Goal: Task Accomplishment & Management: Complete application form

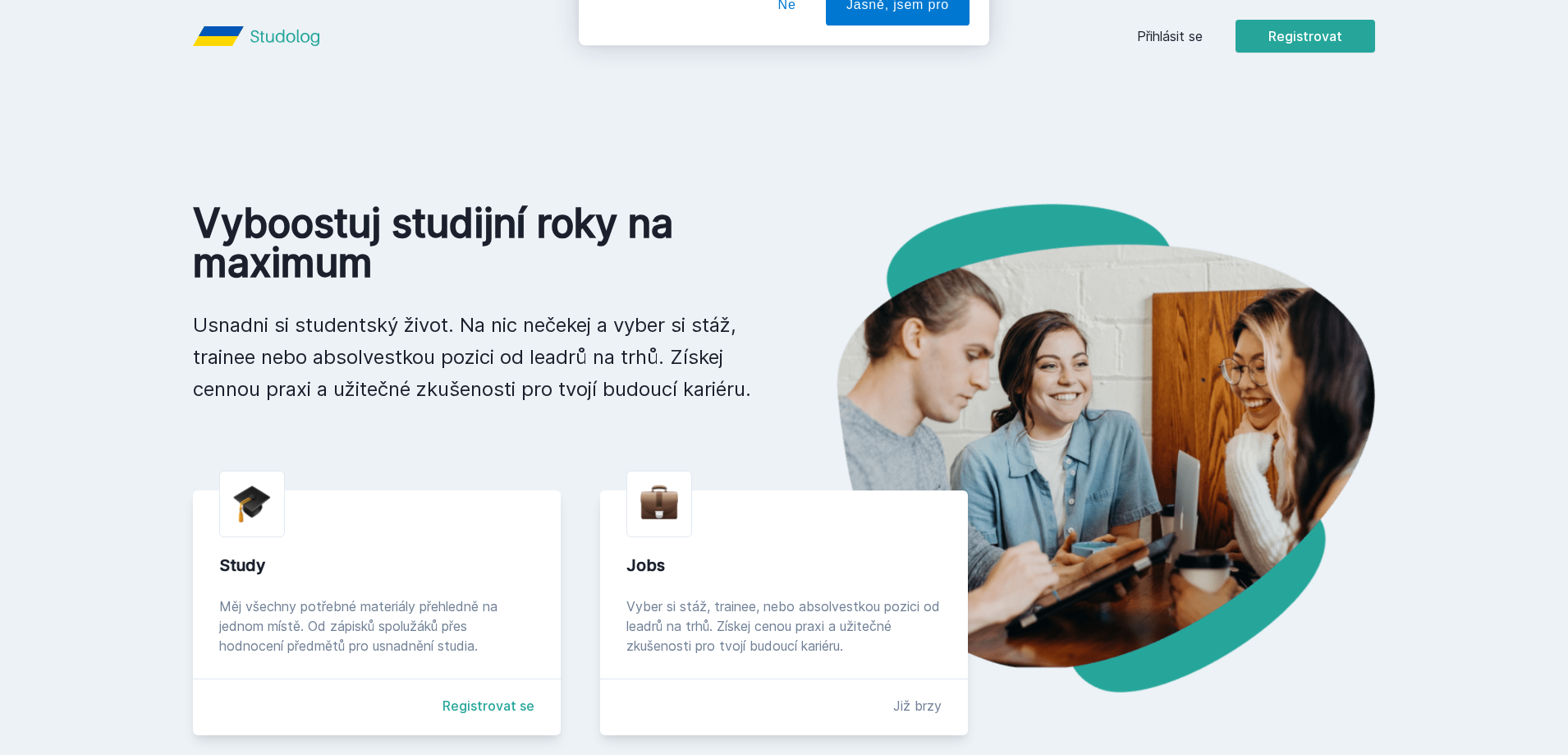
click at [805, 115] on button "Ne" at bounding box center [787, 106] width 59 height 41
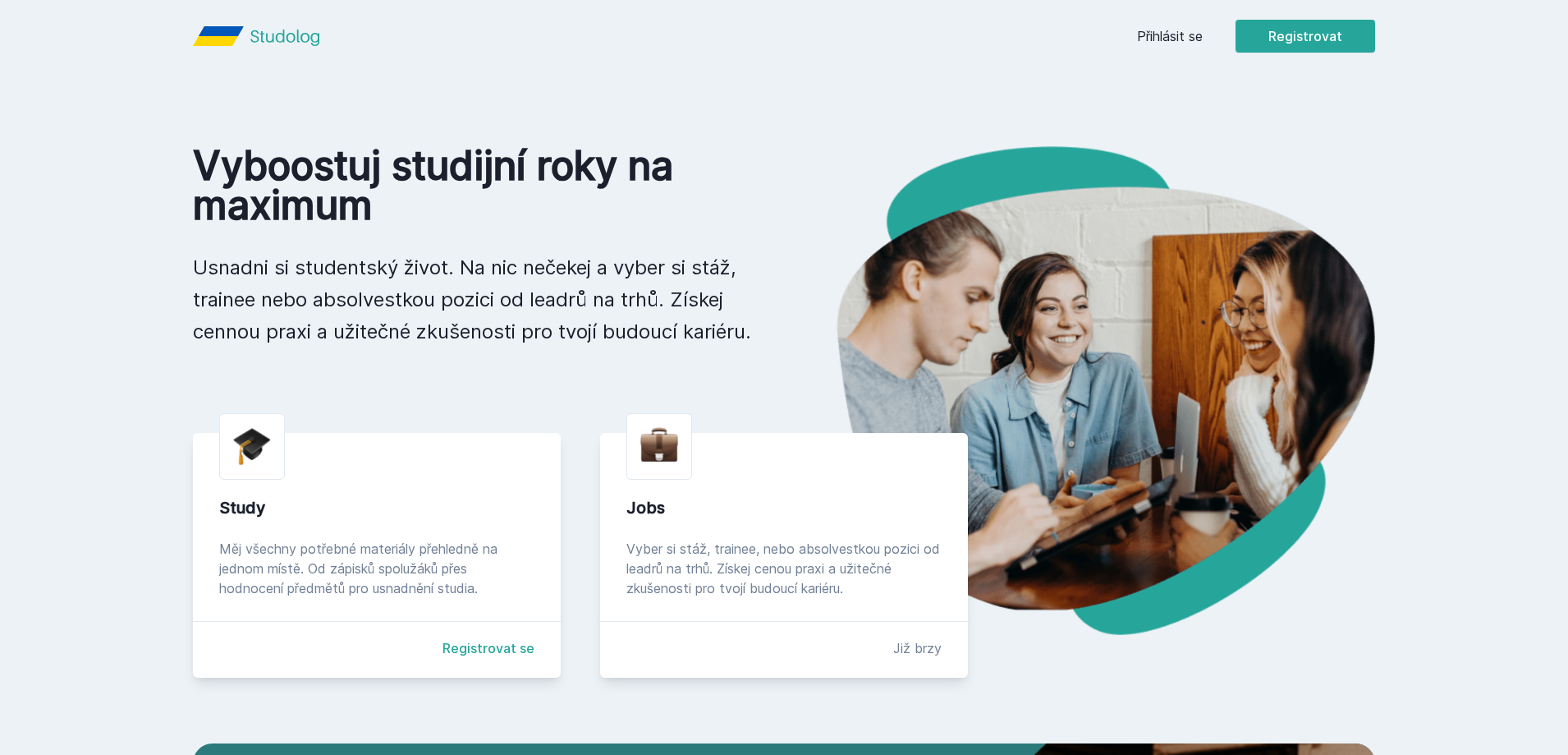
scroll to position [411, 0]
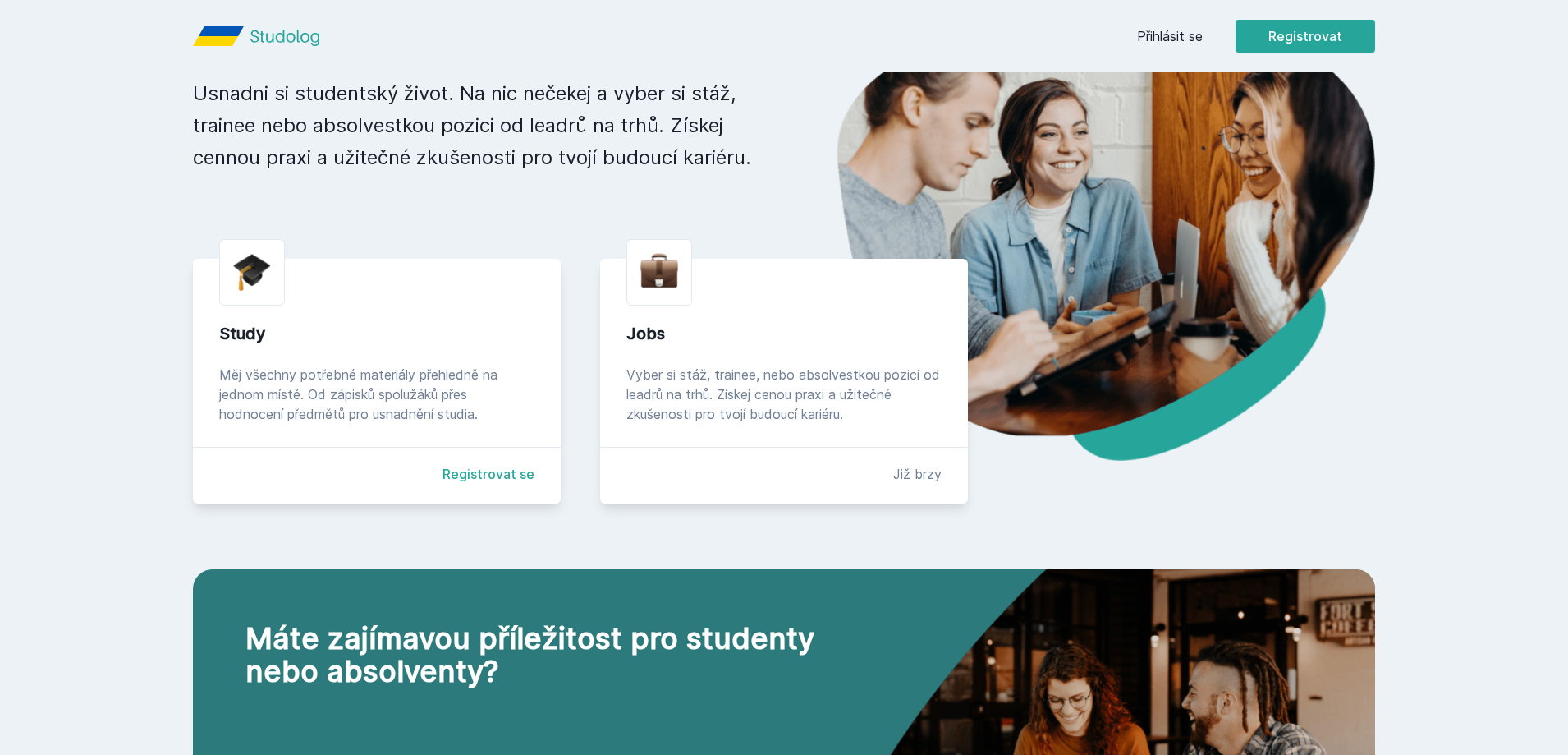
scroll to position [165, 0]
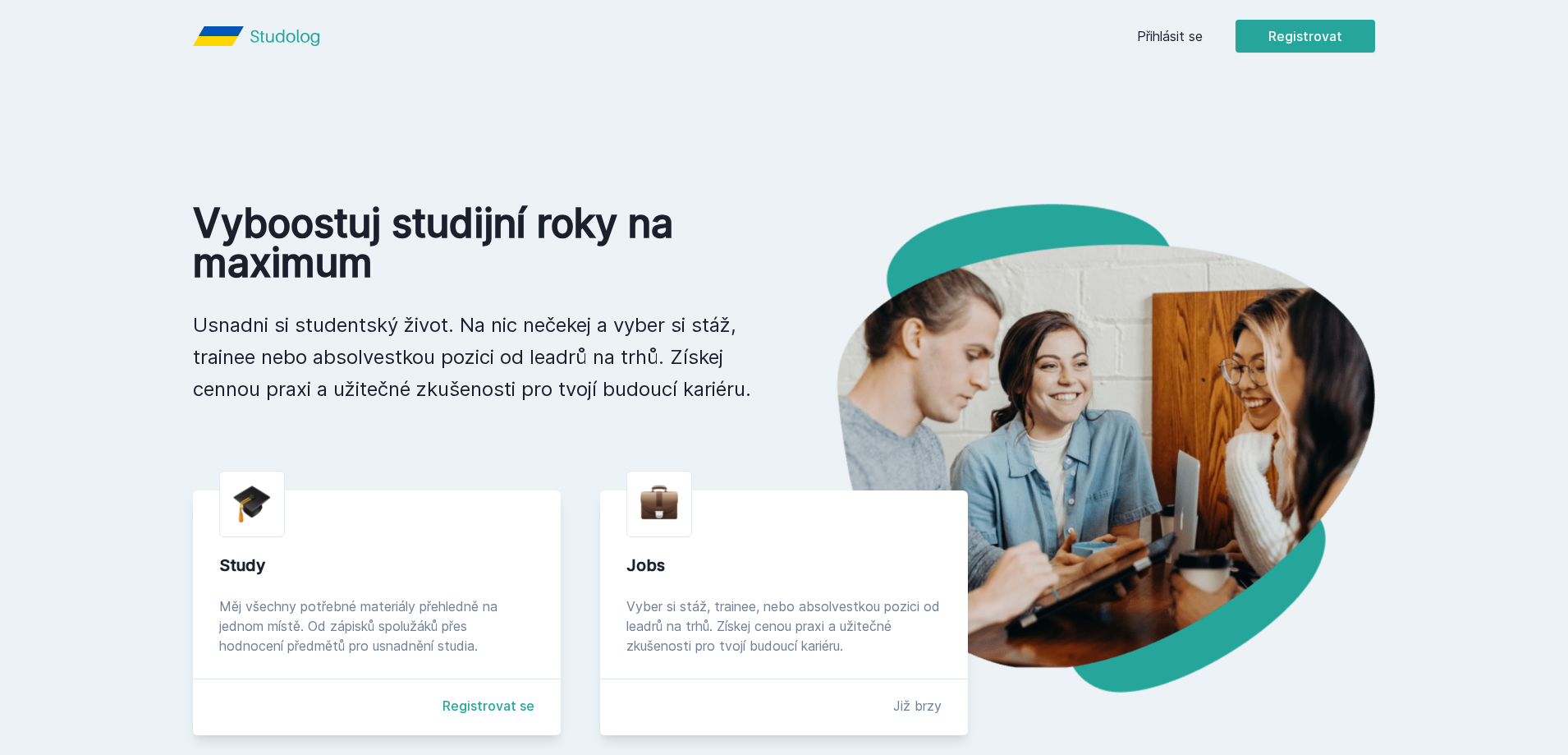
click at [1163, 31] on link "Přihlásit se" at bounding box center [1170, 36] width 66 height 19
click at [1280, 51] on button "Registrovat" at bounding box center [1305, 35] width 140 height 33
click at [1322, 30] on button "Registrovat" at bounding box center [1305, 35] width 140 height 33
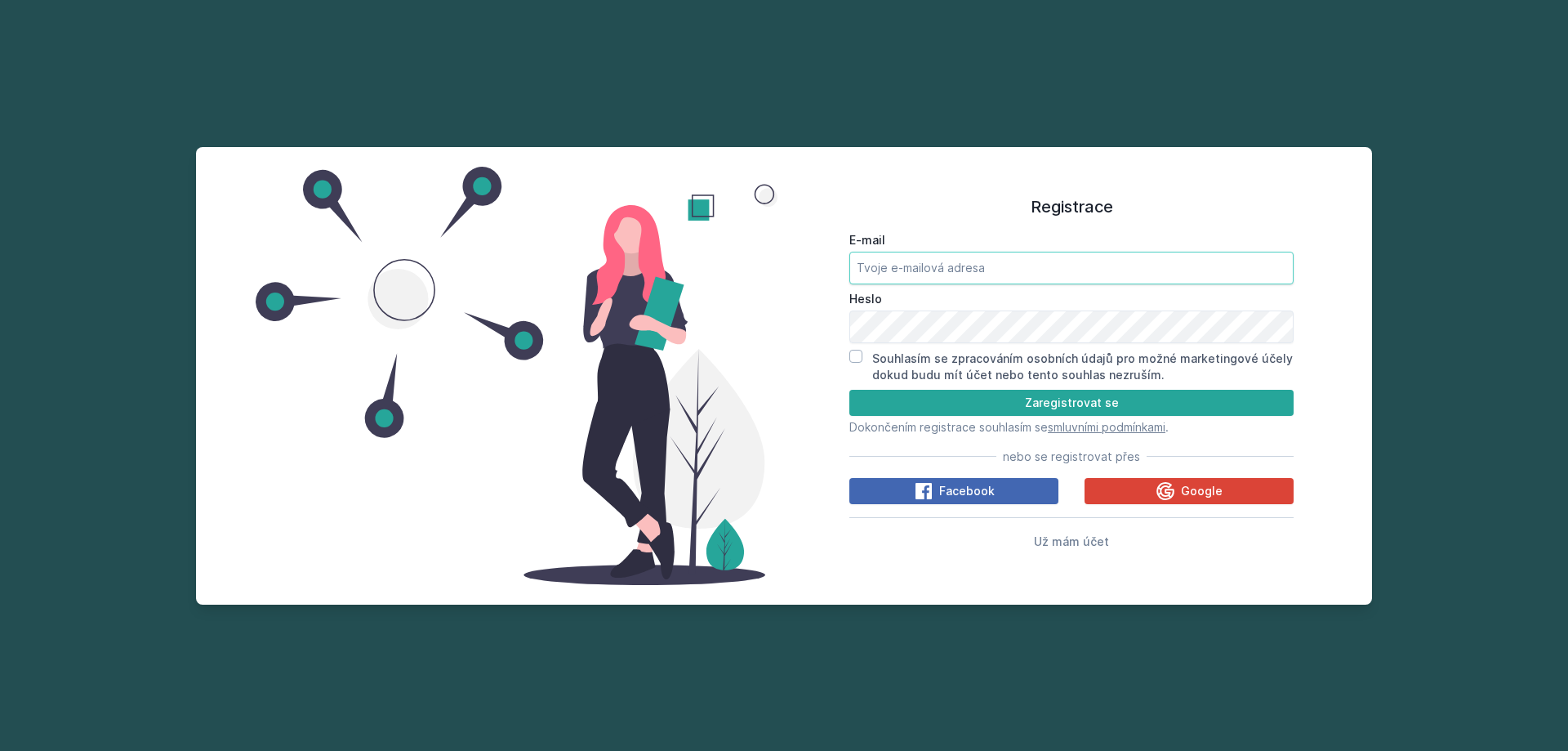
click at [1002, 256] on input "E-mail" at bounding box center [1072, 267] width 444 height 32
